Goal: Find specific page/section: Find specific page/section

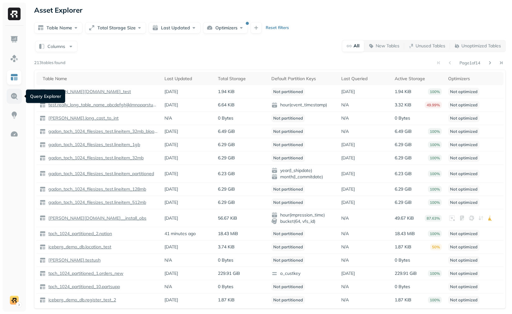
click at [13, 104] on link at bounding box center [14, 96] width 15 height 15
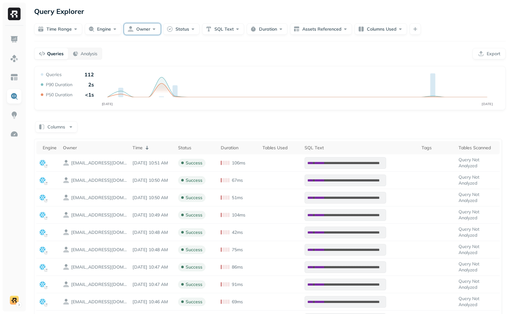
click at [156, 33] on button "Owner" at bounding box center [142, 28] width 37 height 11
click at [133, 109] on div "primary" at bounding box center [142, 113] width 88 height 11
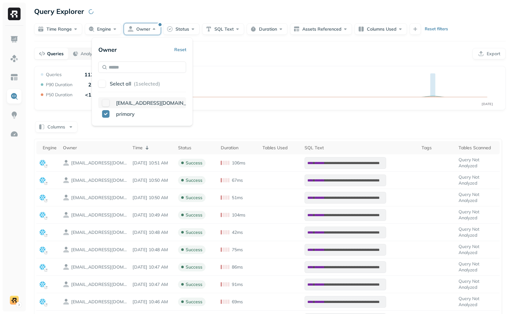
click at [137, 103] on span "[EMAIL_ADDRESS][DOMAIN_NAME]" at bounding box center [159, 103] width 86 height 6
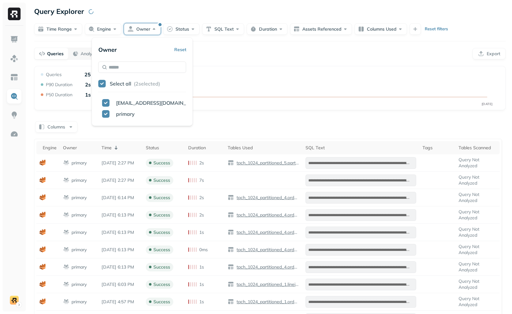
click at [242, 55] on div "Queries Analysis Export" at bounding box center [269, 54] width 471 height 12
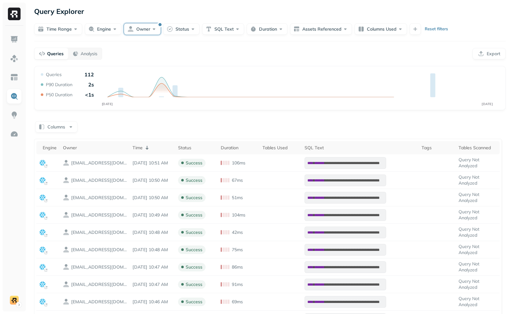
click at [146, 28] on button "Owner" at bounding box center [142, 28] width 37 height 11
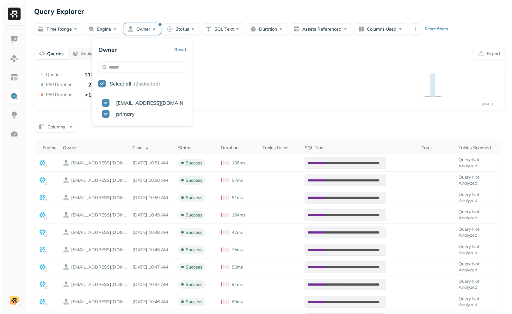
click at [181, 50] on button "Reset" at bounding box center [180, 49] width 12 height 11
click at [220, 60] on div "**********" at bounding box center [270, 227] width 484 height 455
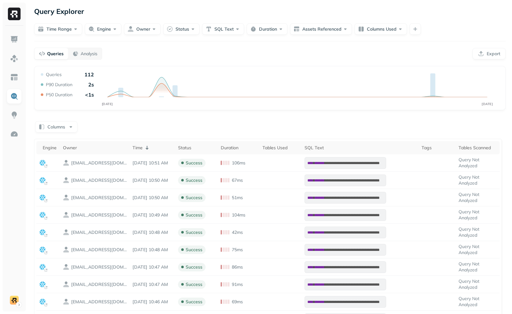
click at [139, 35] on div "**********" at bounding box center [270, 227] width 484 height 455
click at [110, 34] on button "Engine" at bounding box center [103, 28] width 37 height 11
click at [99, 79] on span "snowflake" at bounding box center [95, 78] width 25 height 6
click at [100, 69] on span "athena" at bounding box center [91, 67] width 17 height 6
click at [213, 57] on div "Queries Analysis Export" at bounding box center [269, 54] width 471 height 12
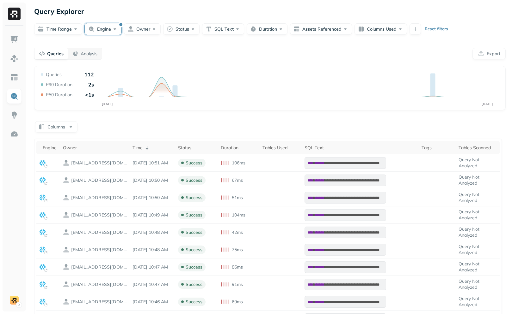
click at [120, 31] on button "Engine" at bounding box center [103, 28] width 37 height 11
click at [146, 52] on button "Reset" at bounding box center [141, 49] width 12 height 11
click at [198, 41] on div at bounding box center [269, 41] width 471 height 0
